Goal: Find specific page/section

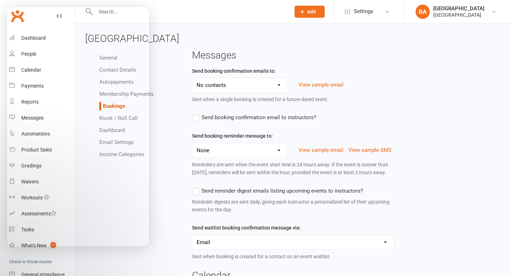
select select "send_booking_confirmation_email_to_none"
select select "send_booking_reminder_to_none"
select select "1"
select select "false"
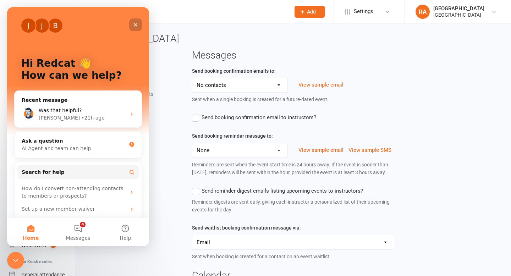
click at [137, 23] on icon "Close" at bounding box center [136, 25] width 6 height 6
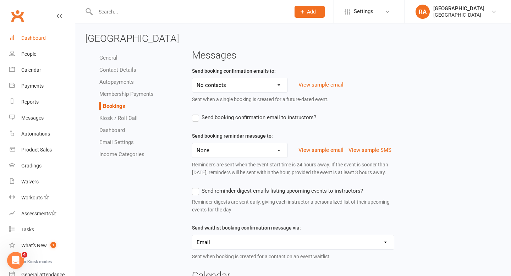
click at [27, 39] on div "Dashboard" at bounding box center [33, 38] width 24 height 6
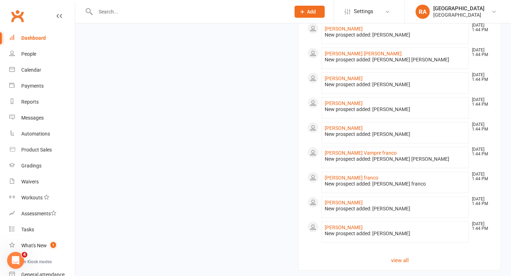
scroll to position [522, 0]
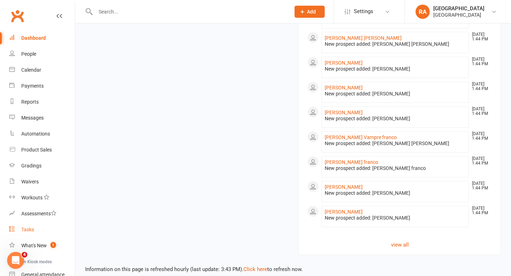
click at [38, 227] on link "Tasks" at bounding box center [42, 230] width 66 height 16
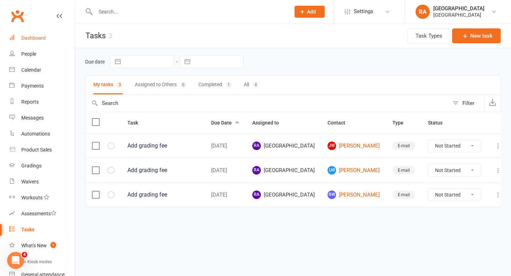
click at [37, 39] on div "Dashboard" at bounding box center [33, 38] width 24 height 6
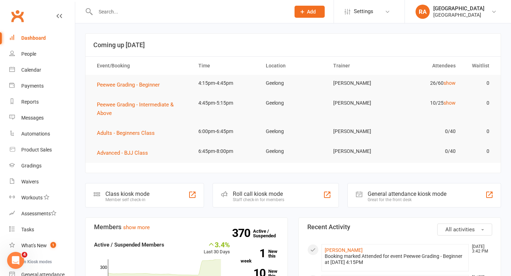
click at [155, 9] on input "text" at bounding box center [189, 12] width 192 height 10
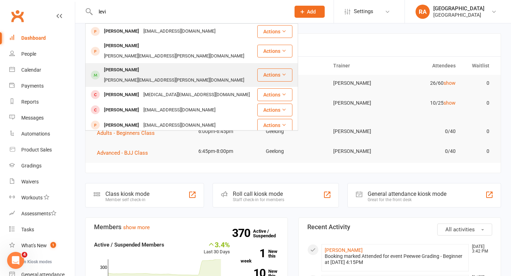
type input "levi"
click at [139, 75] on div "[PERSON_NAME][EMAIL_ADDRESS][PERSON_NAME][DOMAIN_NAME]" at bounding box center [174, 80] width 144 height 10
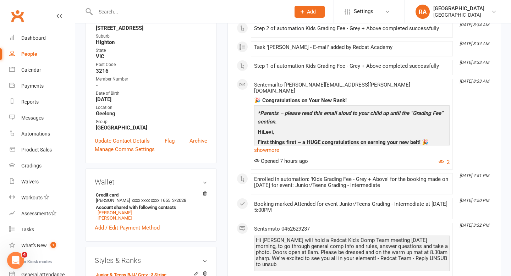
scroll to position [171, 0]
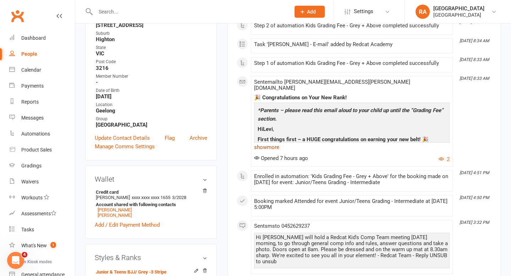
click at [269, 142] on link "show more" at bounding box center [352, 147] width 196 height 10
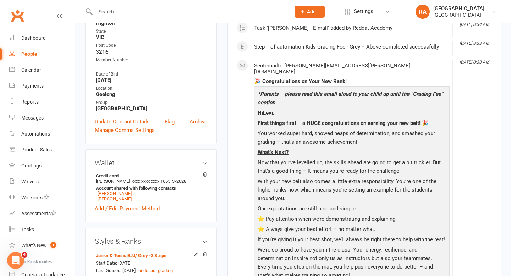
scroll to position [0, 0]
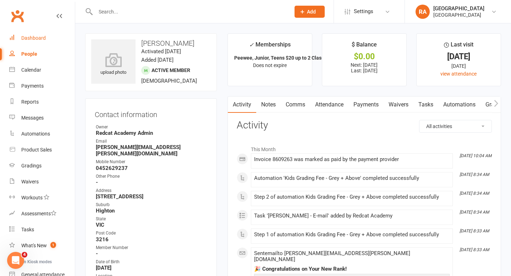
click at [28, 39] on div "Dashboard" at bounding box center [33, 38] width 24 height 6
